Goal: Find contact information: Find contact information

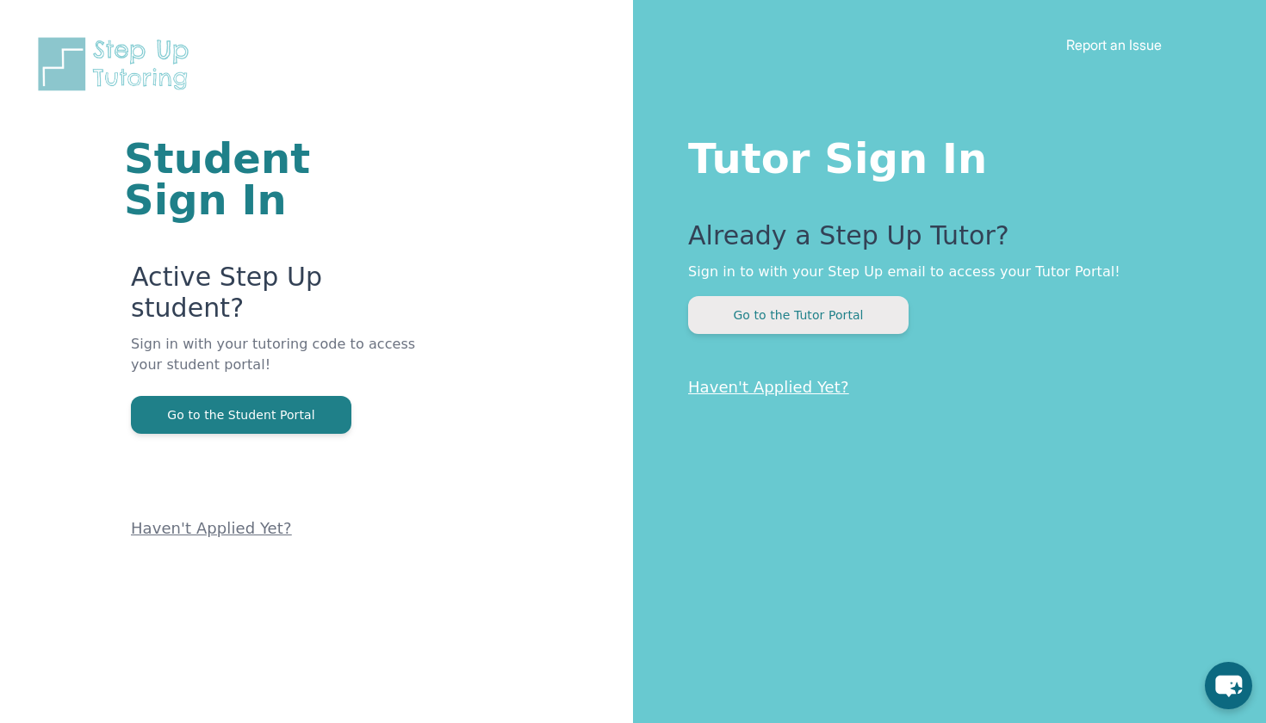
click at [795, 333] on button "Go to the Tutor Portal" at bounding box center [798, 315] width 220 height 38
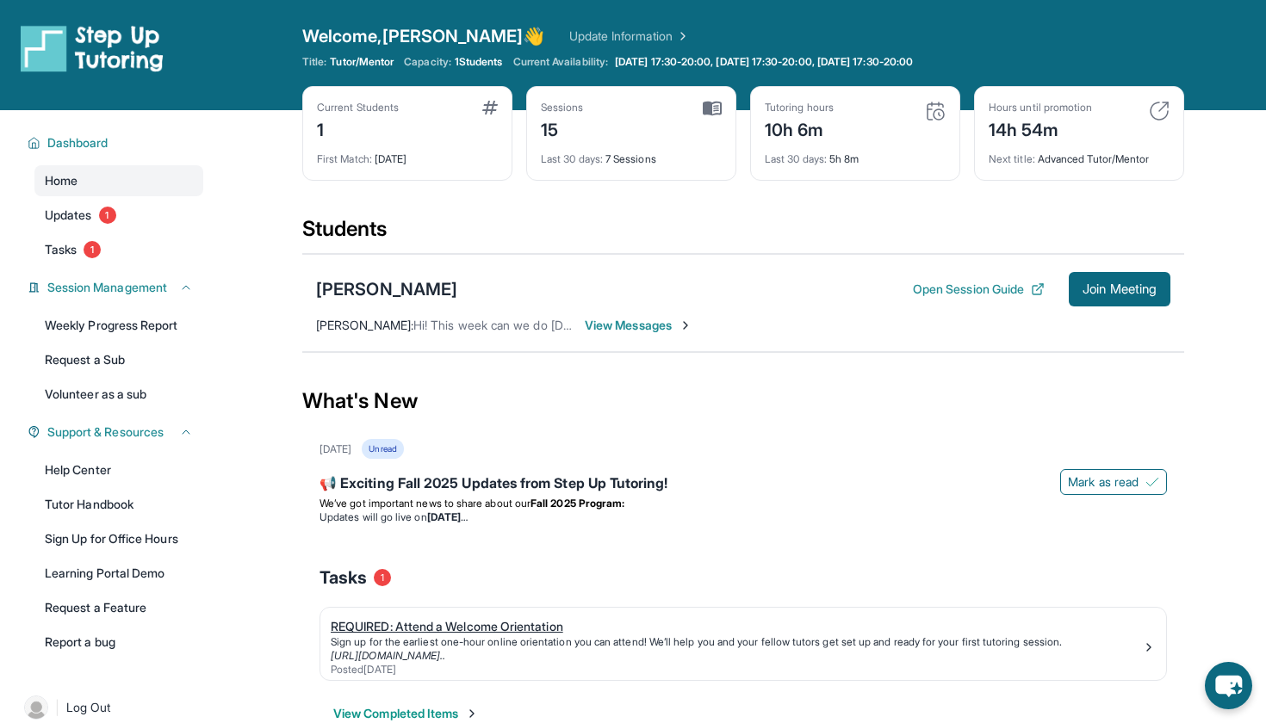
click at [445, 652] on link "[URL][DOMAIN_NAME].." at bounding box center [388, 655] width 115 height 13
click at [1101, 289] on span "Join Meeting" at bounding box center [1120, 289] width 74 height 10
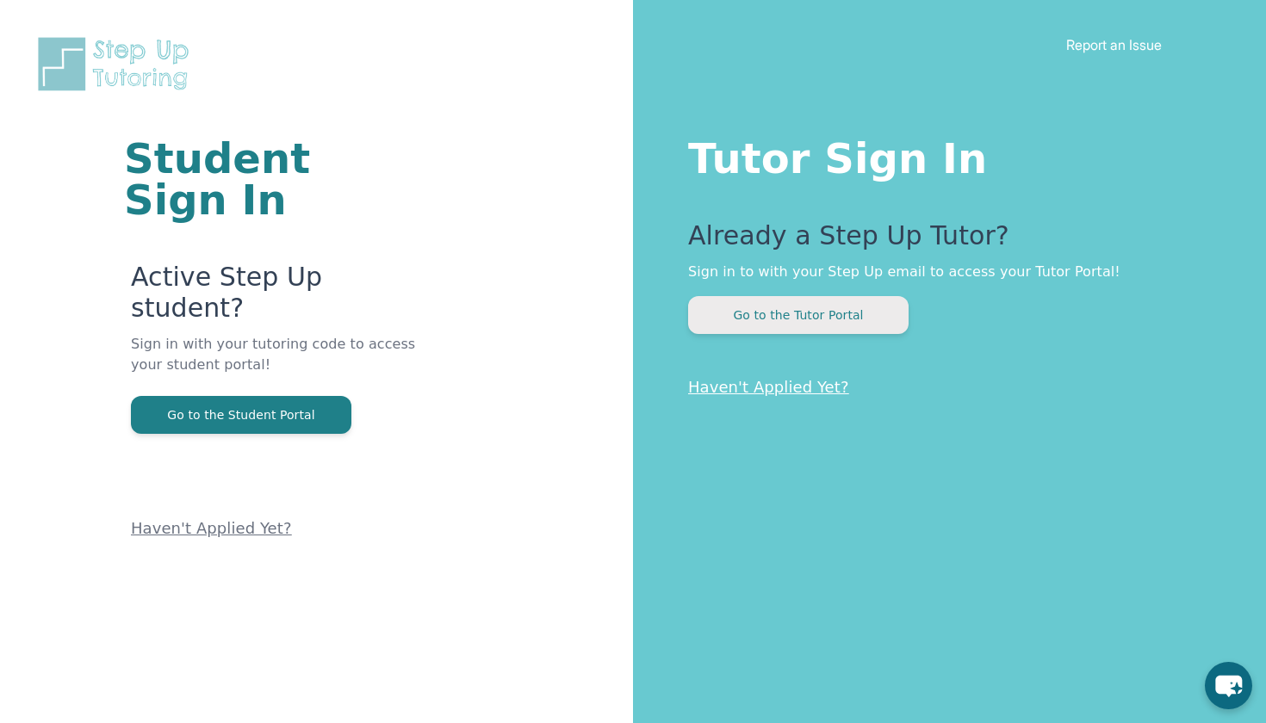
click at [864, 304] on button "Go to the Tutor Portal" at bounding box center [798, 315] width 220 height 38
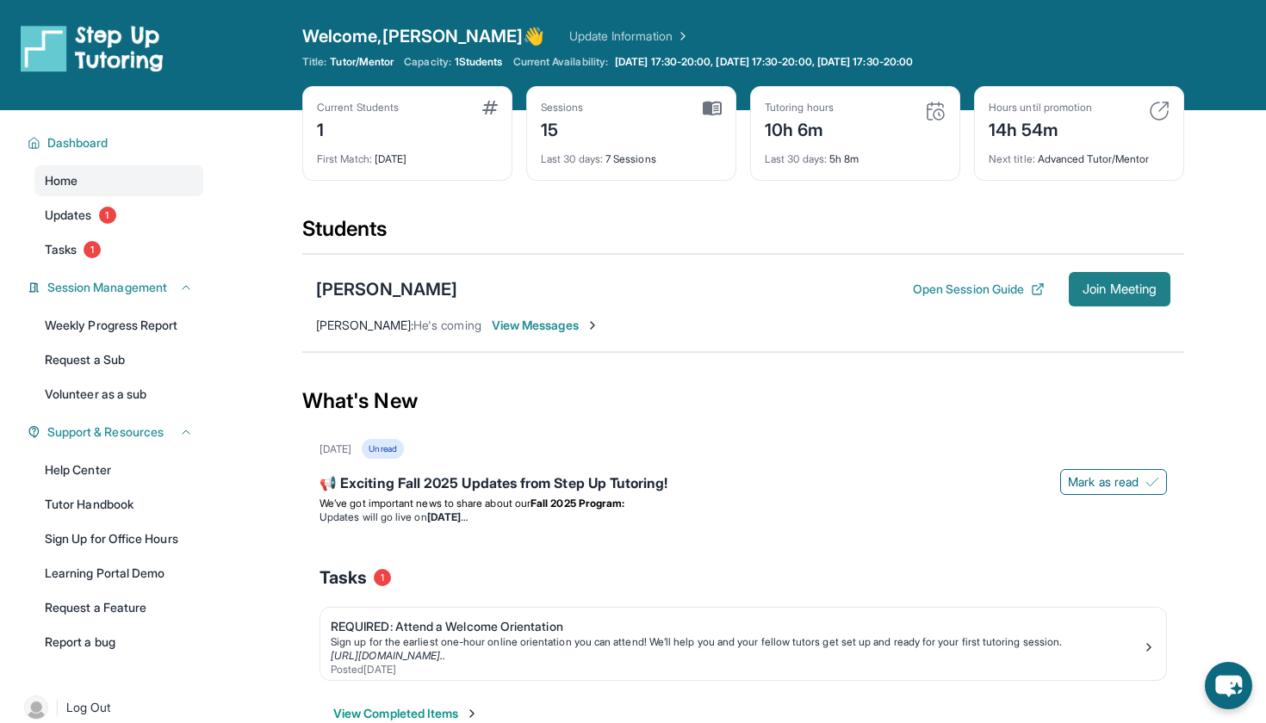
click at [1092, 289] on span "Join Meeting" at bounding box center [1120, 289] width 74 height 10
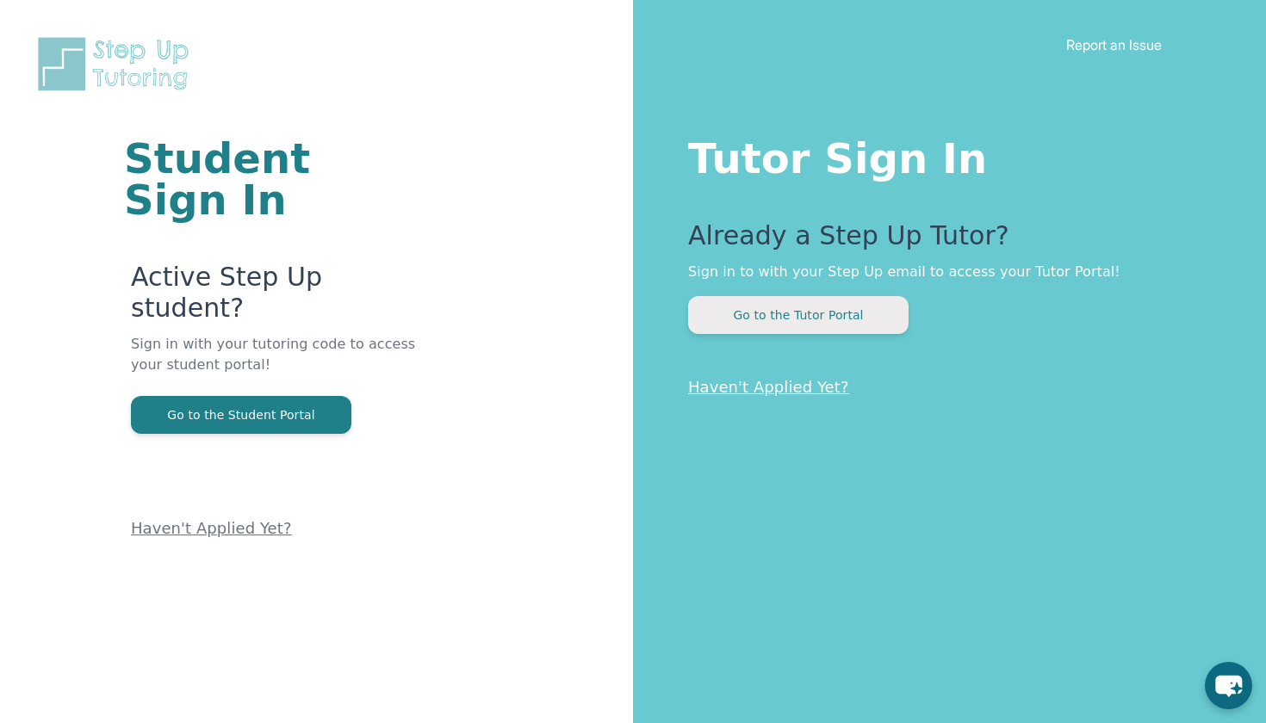
click at [834, 329] on button "Go to the Tutor Portal" at bounding box center [798, 315] width 220 height 38
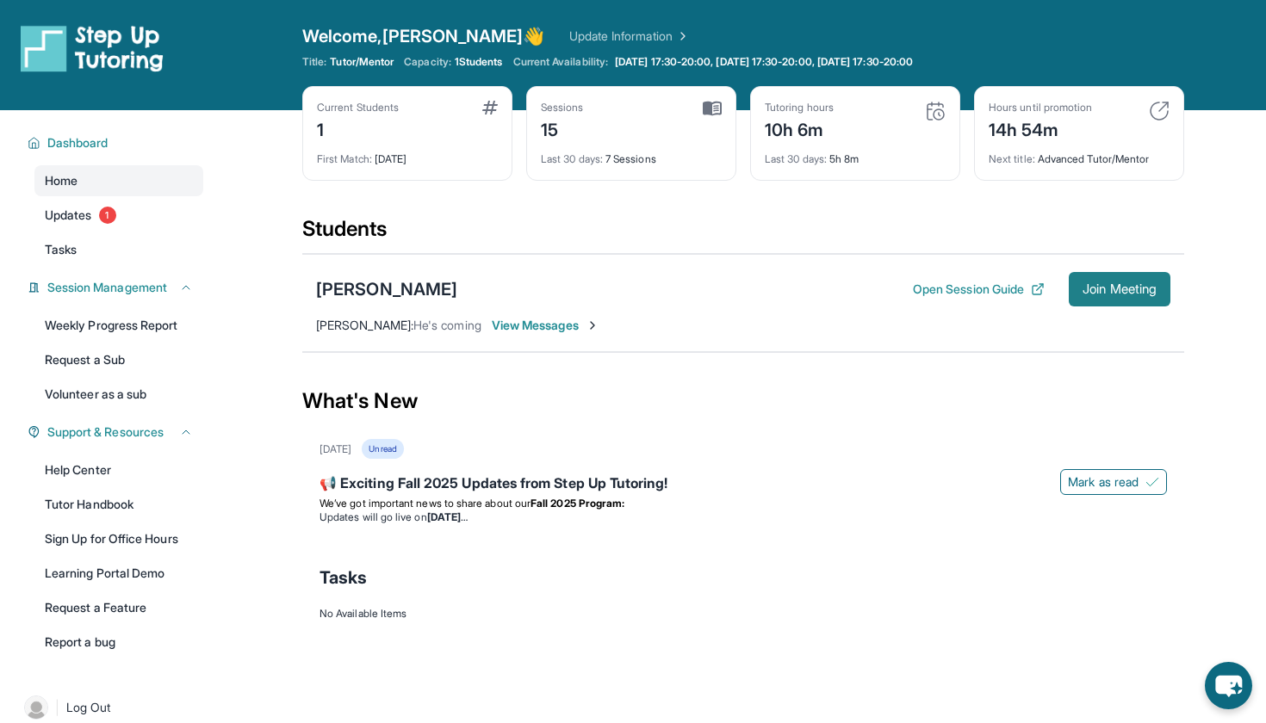
click at [1083, 291] on span "Join Meeting" at bounding box center [1120, 289] width 74 height 10
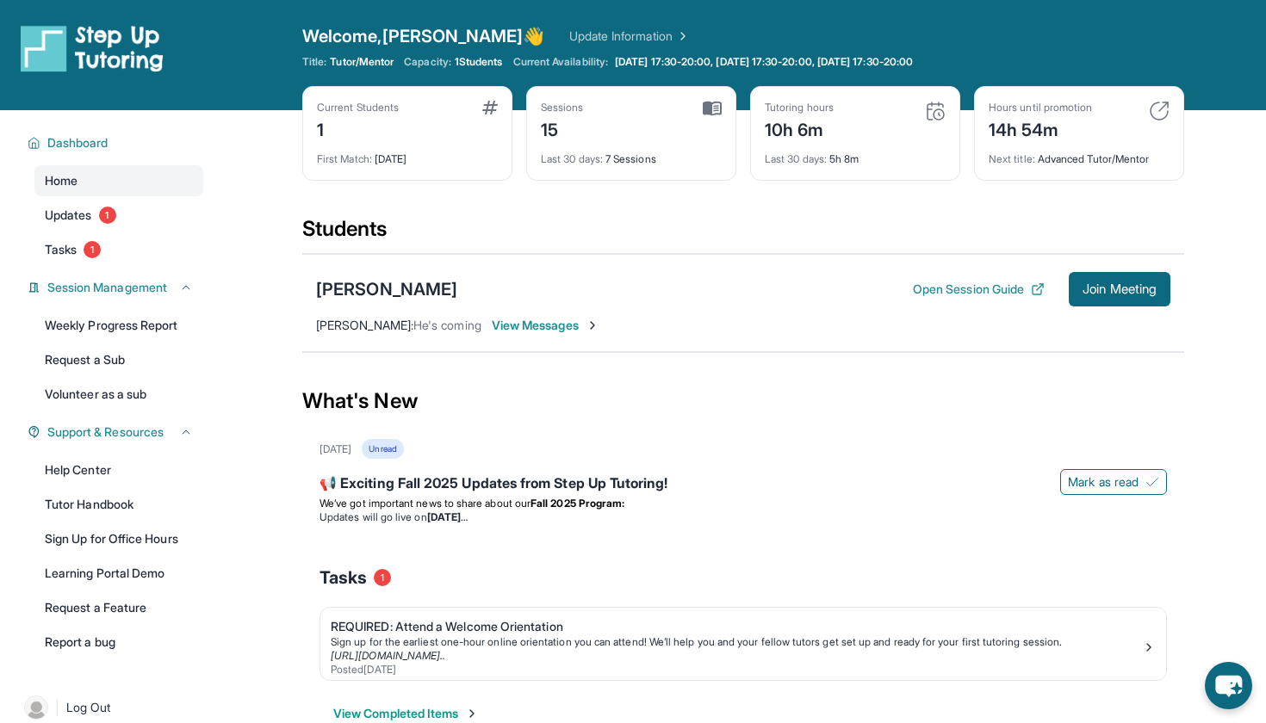
click at [571, 307] on div "[PERSON_NAME] Open Session Guide Join Meeting [PERSON_NAME] : He's coming View …" at bounding box center [743, 303] width 882 height 98
click at [571, 332] on span "View Messages" at bounding box center [546, 325] width 108 height 17
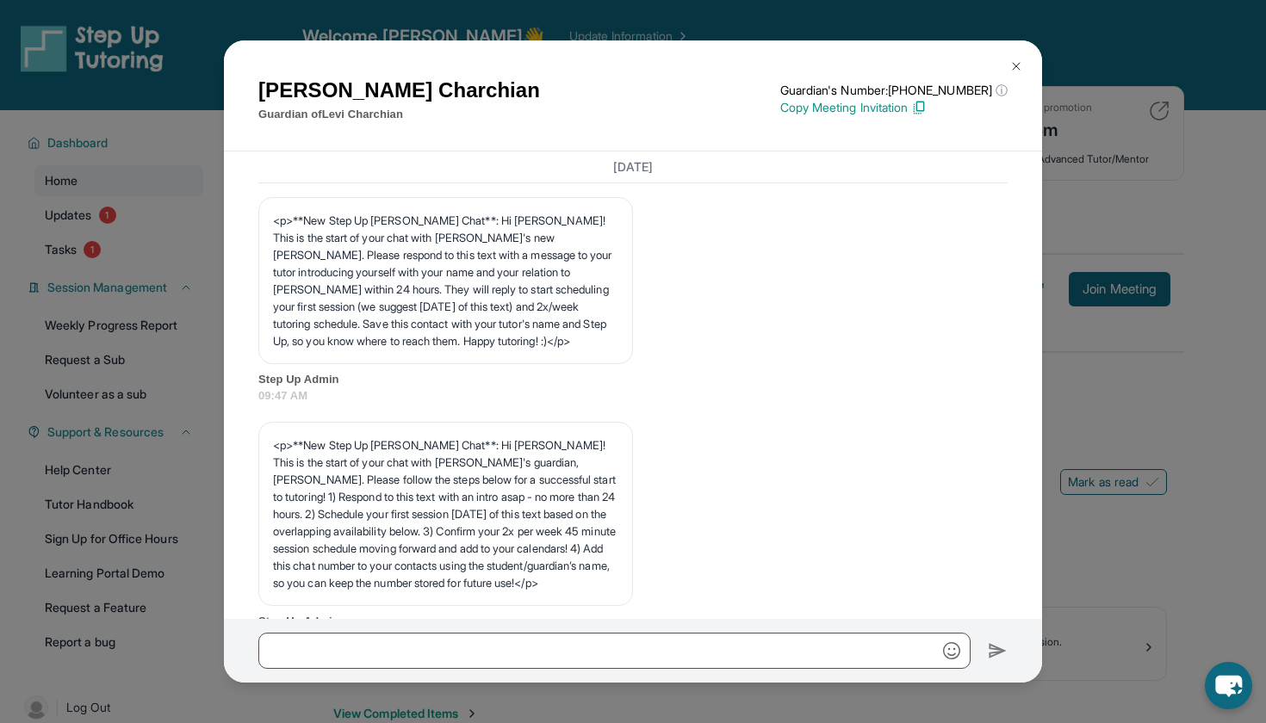
scroll to position [14808, 0]
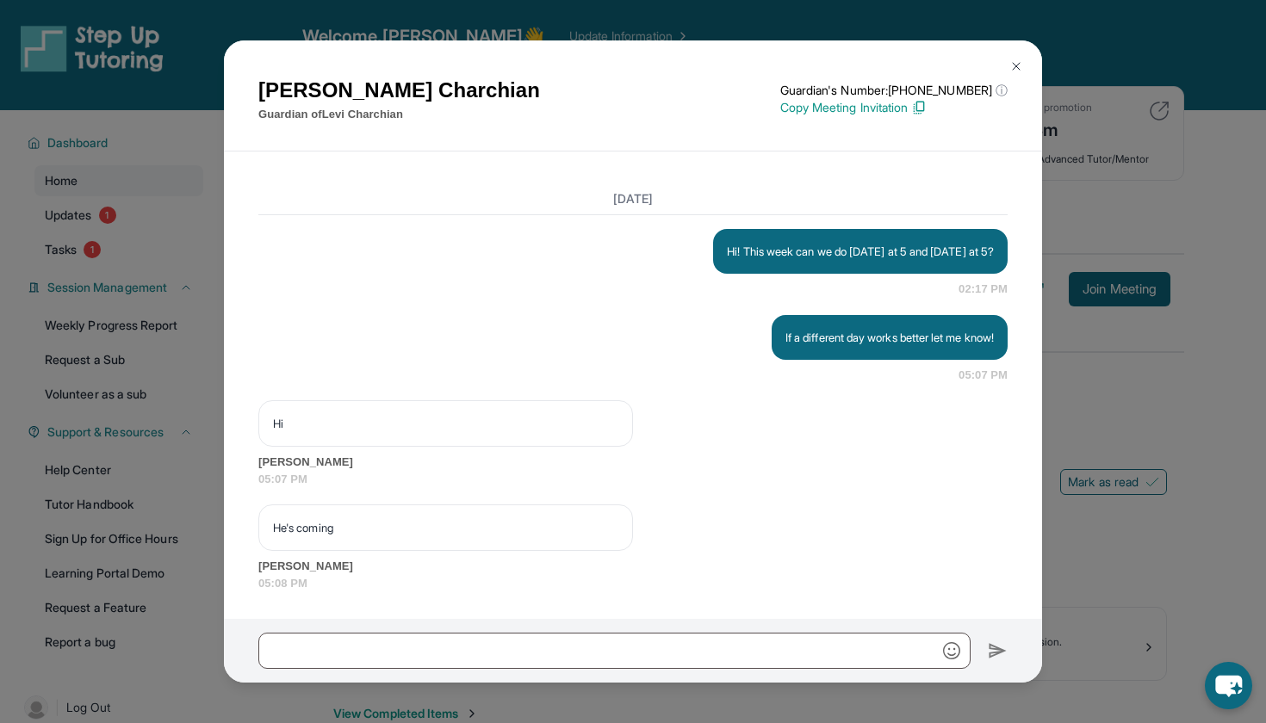
click at [1008, 59] on button at bounding box center [1016, 66] width 34 height 34
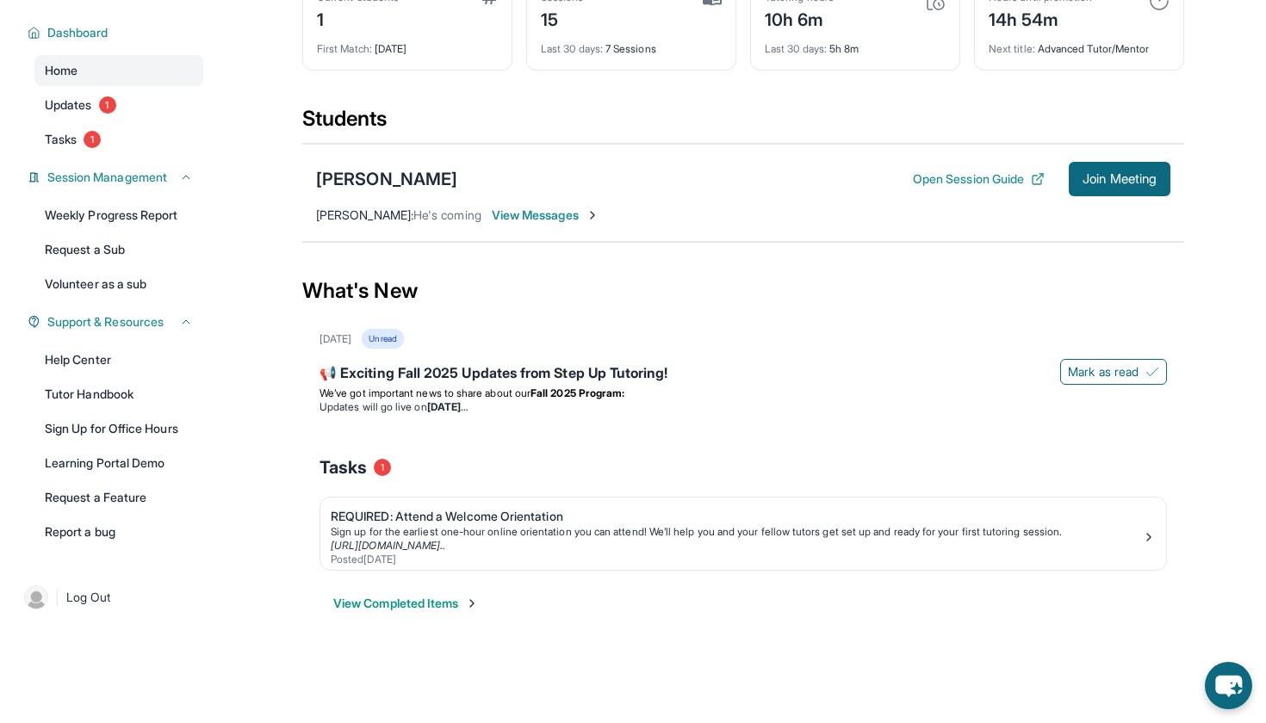
scroll to position [110, 0]
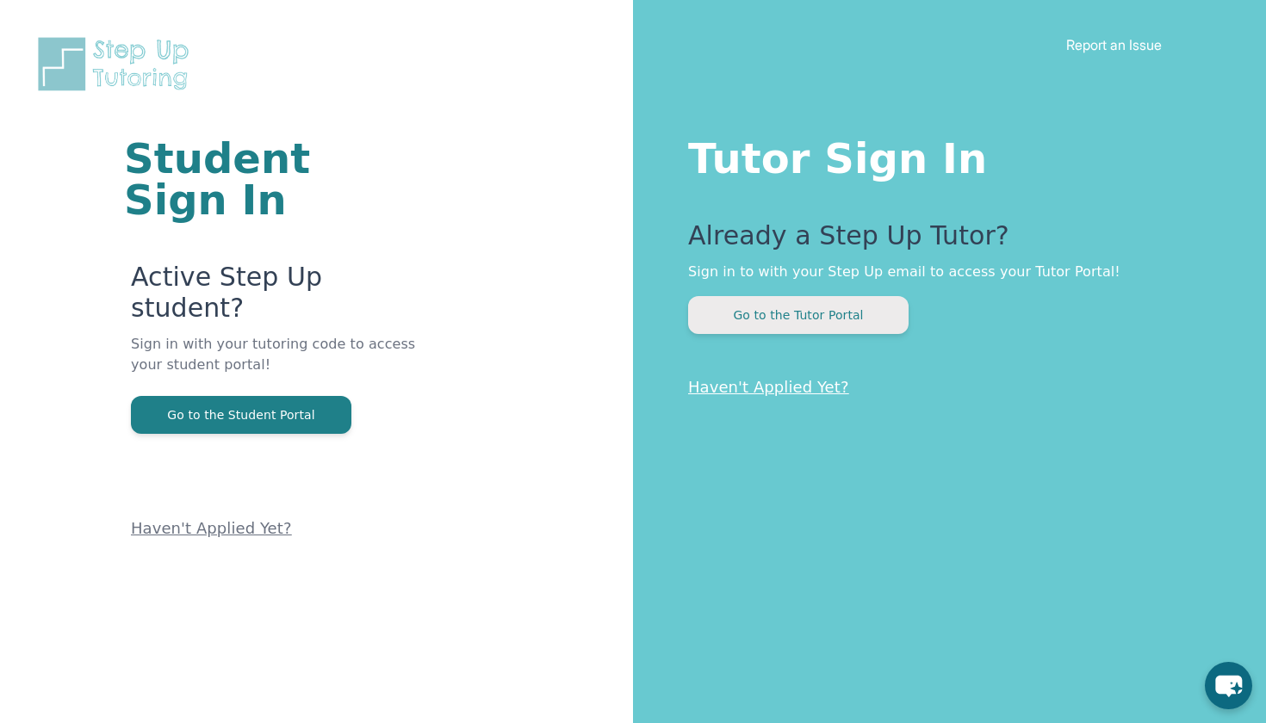
click at [804, 314] on button "Go to the Tutor Portal" at bounding box center [798, 315] width 220 height 38
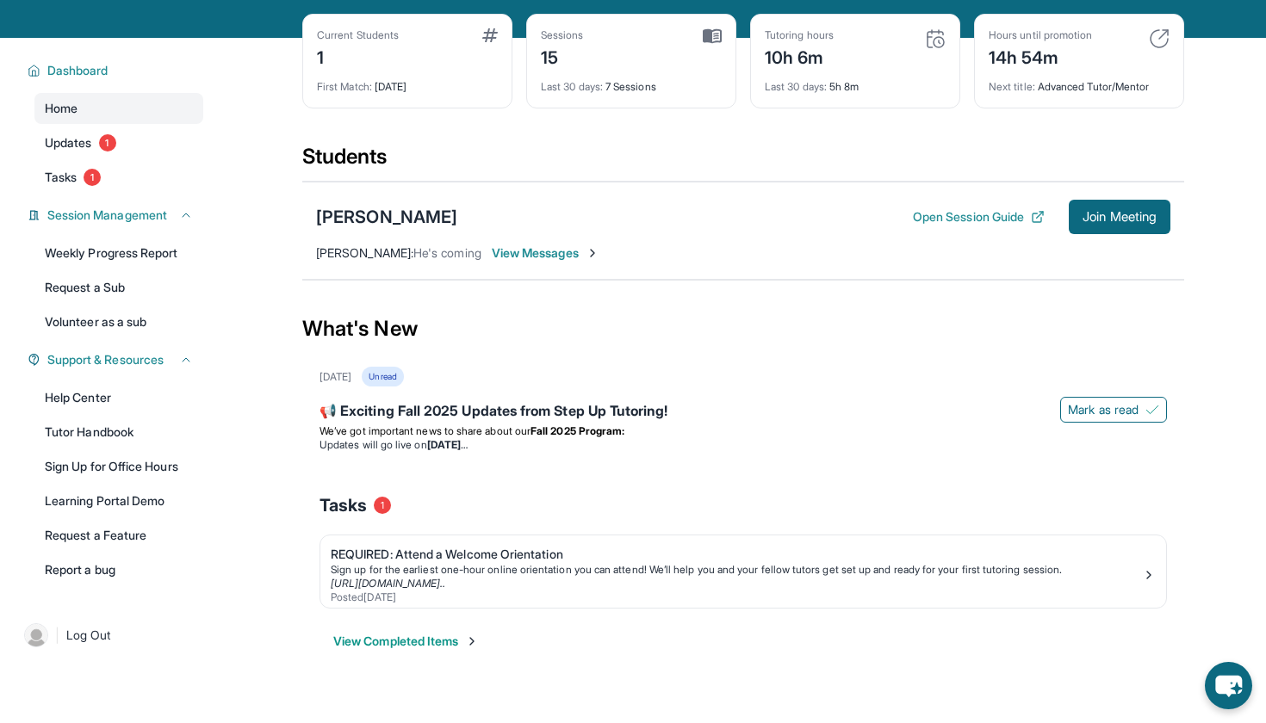
scroll to position [73, 0]
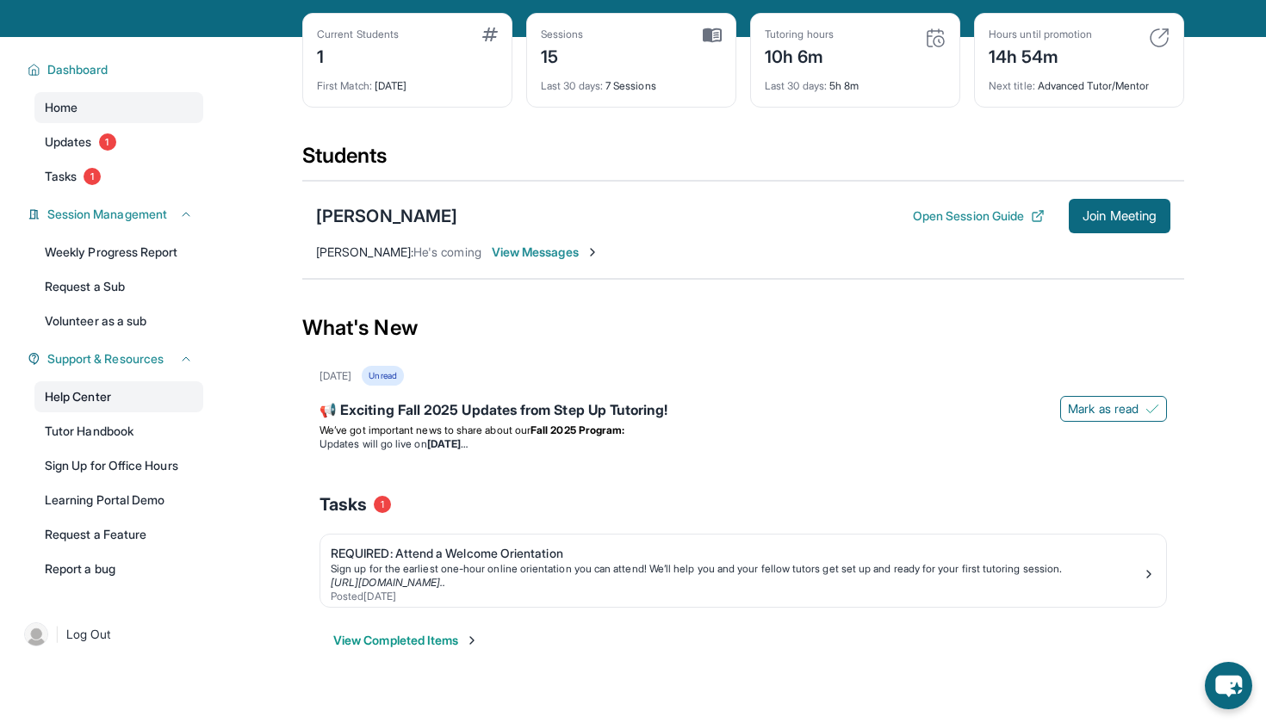
click at [107, 396] on link "Help Center" at bounding box center [118, 397] width 169 height 31
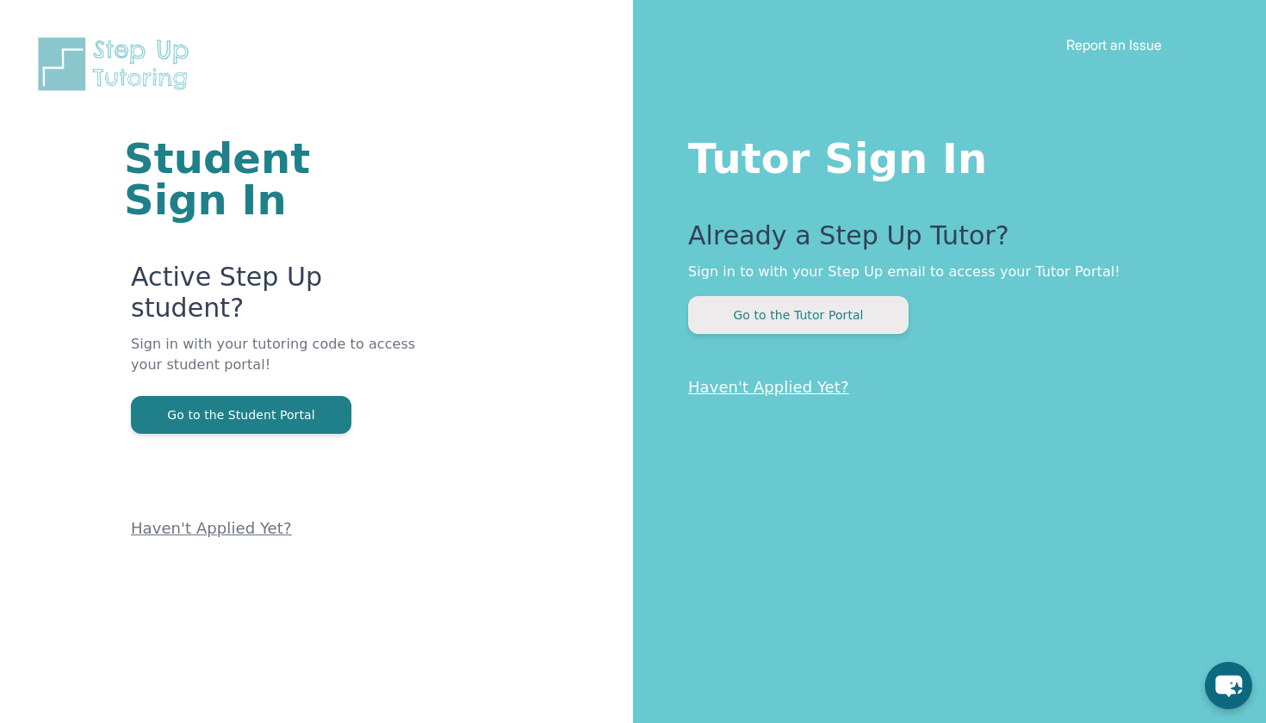
click at [815, 322] on button "Go to the Tutor Portal" at bounding box center [798, 315] width 220 height 38
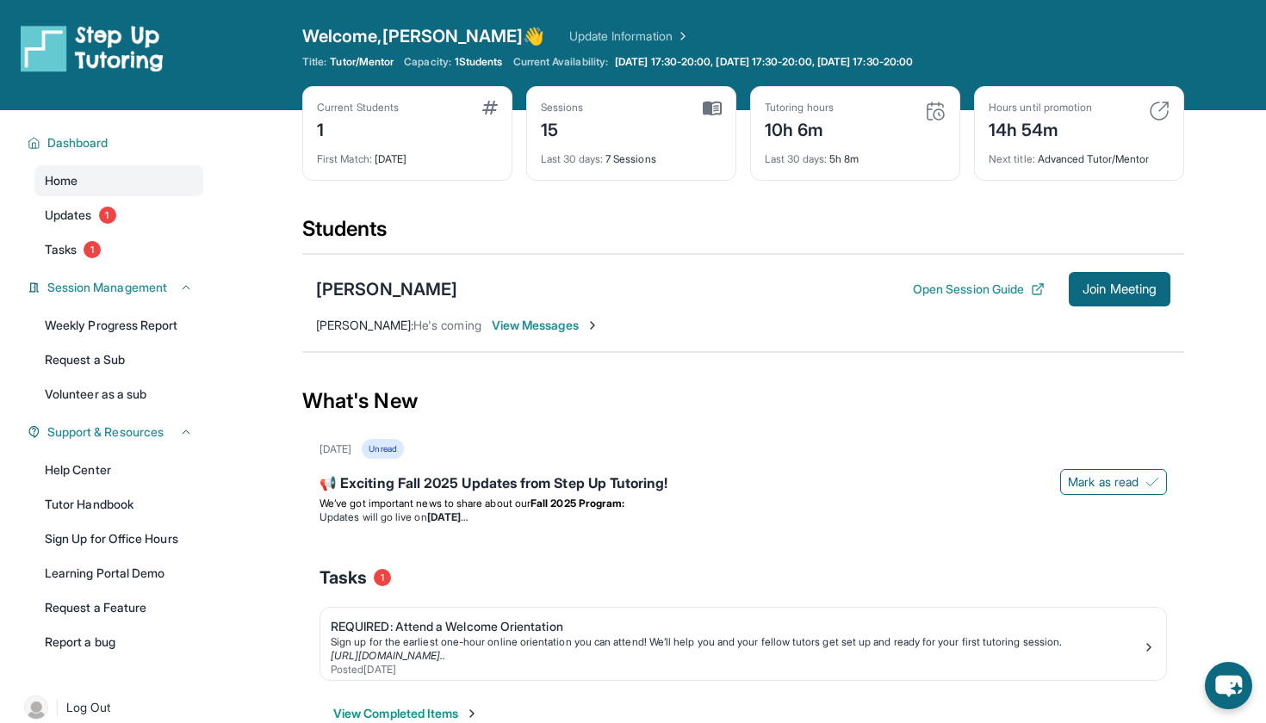
click at [387, 35] on span "Welcome, [PERSON_NAME] 👋" at bounding box center [423, 36] width 243 height 24
click at [569, 34] on link "Update Information" at bounding box center [629, 36] width 121 height 17
click at [127, 192] on link "Home" at bounding box center [118, 180] width 169 height 31
click at [339, 27] on span "Welcome, [PERSON_NAME] 👋" at bounding box center [423, 36] width 243 height 24
click at [518, 27] on div "Welcome, [PERSON_NAME] 👋 Update Information" at bounding box center [743, 36] width 882 height 24
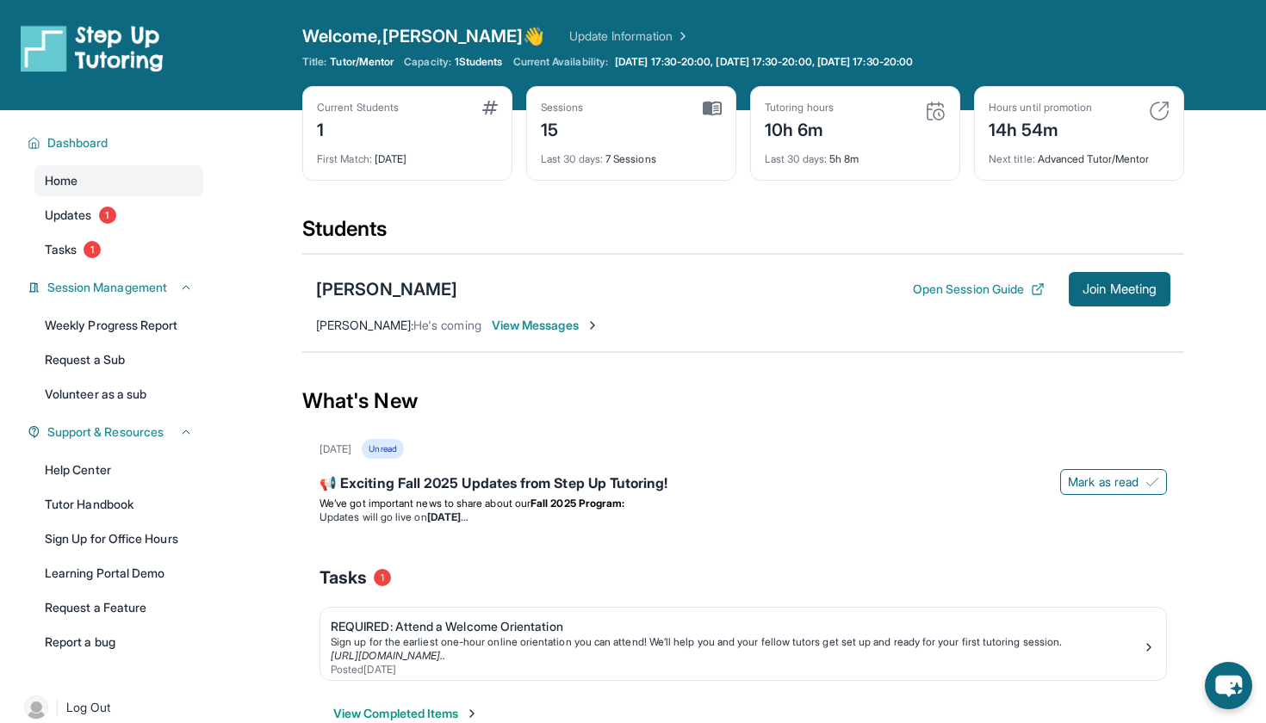
click at [957, 280] on div "Open Session Guide Join Meeting" at bounding box center [1042, 289] width 258 height 34
click at [957, 285] on button "Open Session Guide" at bounding box center [979, 289] width 132 height 17
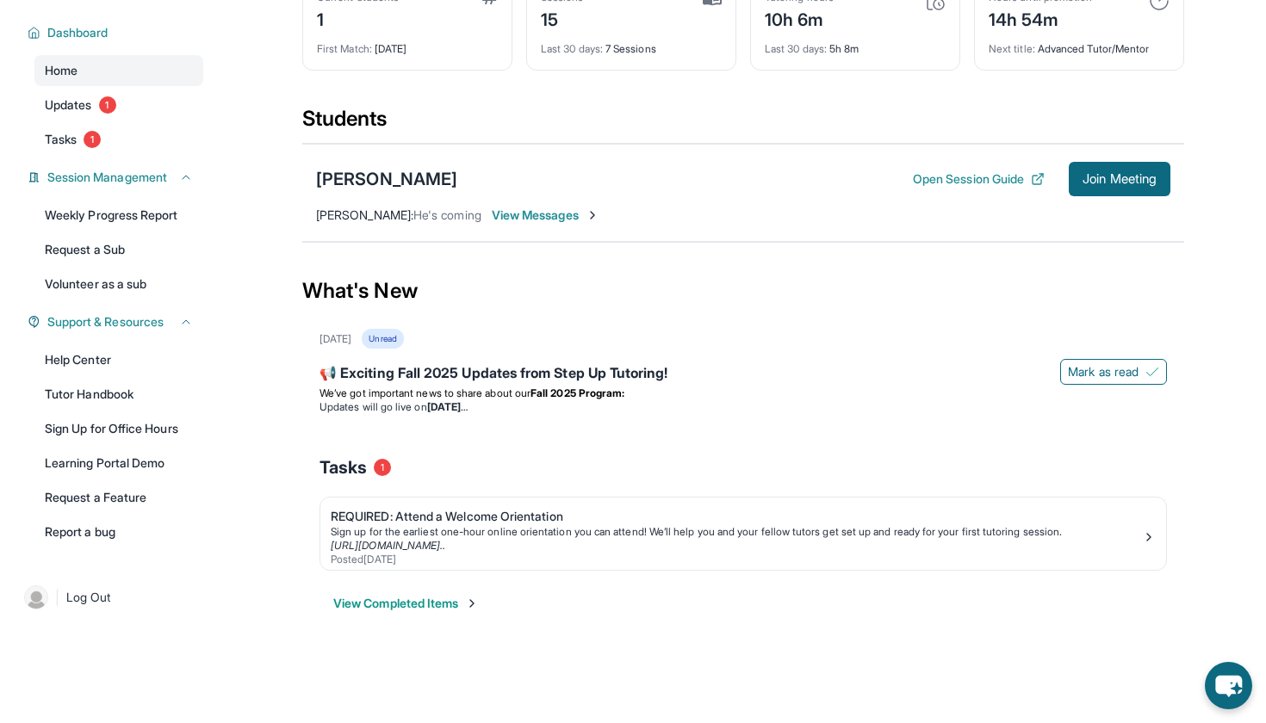
scroll to position [110, 0]
click at [415, 175] on div "[PERSON_NAME]" at bounding box center [386, 179] width 141 height 24
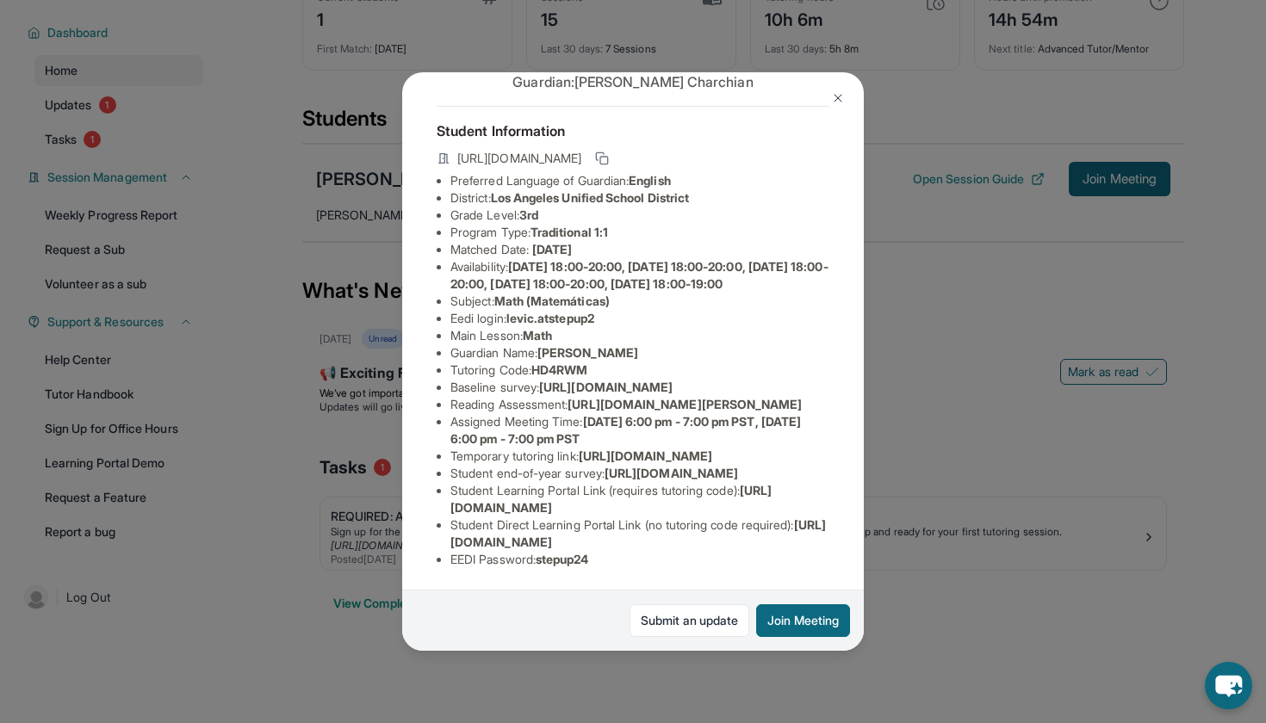
scroll to position [116, 1]
click at [568, 311] on span "levic.atstepup2" at bounding box center [550, 318] width 88 height 15
copy span "levic.atstepup2"
click at [1025, 7] on div "[PERSON_NAME] Guardian: [PERSON_NAME] Student Information [URL][DOMAIN_NAME] Pr…" at bounding box center [633, 361] width 1266 height 723
